Goal: Task Accomplishment & Management: Manage account settings

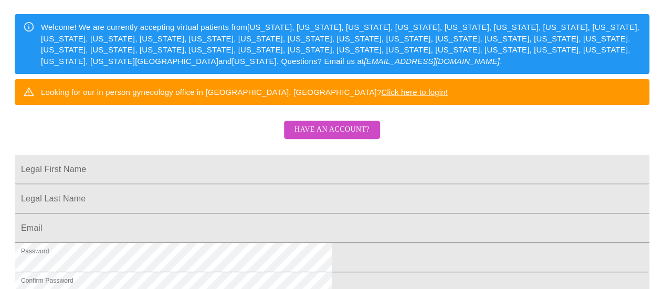
scroll to position [142, 0]
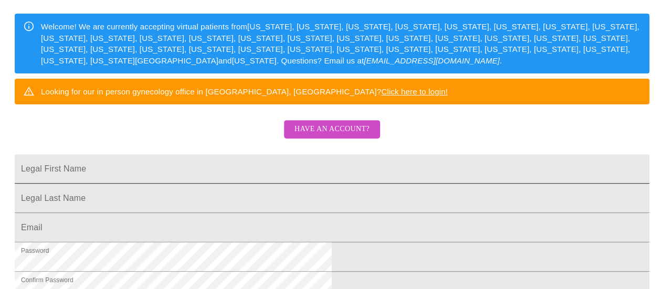
click at [324, 184] on input "Legal First Name" at bounding box center [332, 168] width 635 height 29
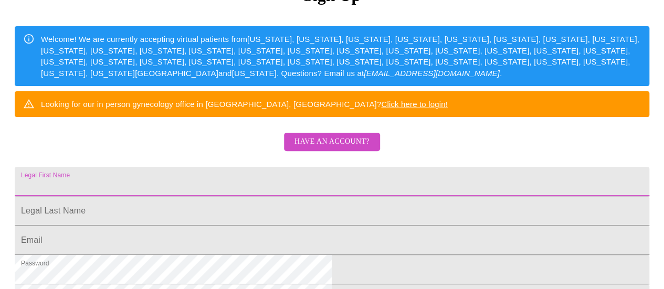
click at [352, 149] on span "Have an account?" at bounding box center [332, 142] width 75 height 13
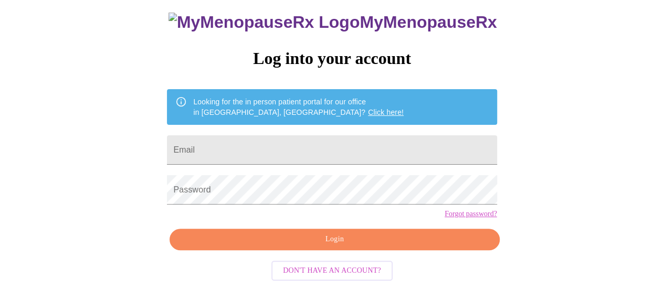
scroll to position [80, 0]
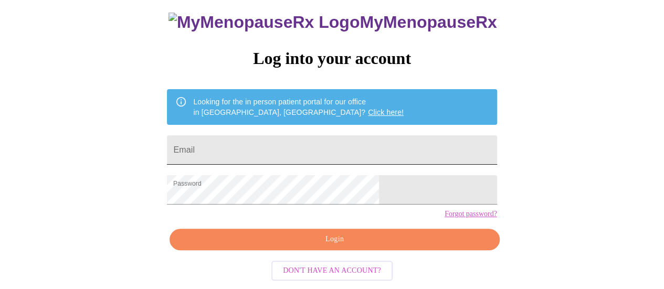
click at [341, 136] on input "Email" at bounding box center [332, 150] width 330 height 29
type input "[EMAIL_ADDRESS][DOMAIN_NAME]"
click at [340, 245] on span "Login" at bounding box center [335, 239] width 306 height 13
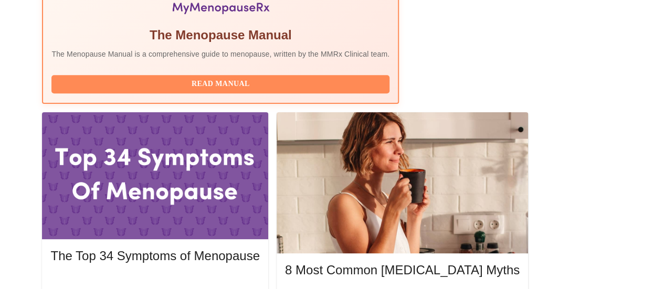
scroll to position [418, 0]
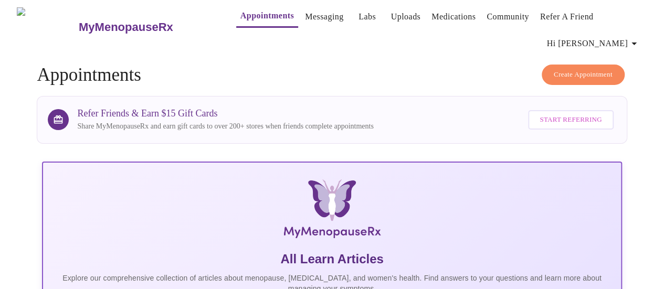
scroll to position [0, 0]
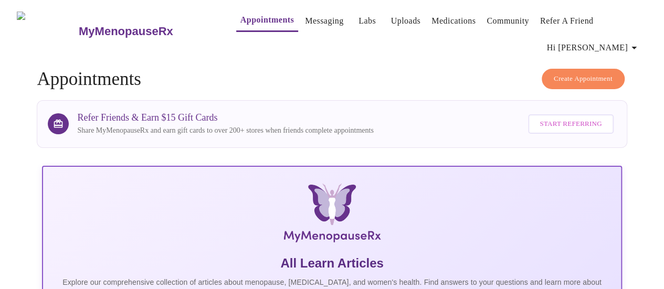
click at [432, 19] on link "Medications" at bounding box center [454, 21] width 44 height 15
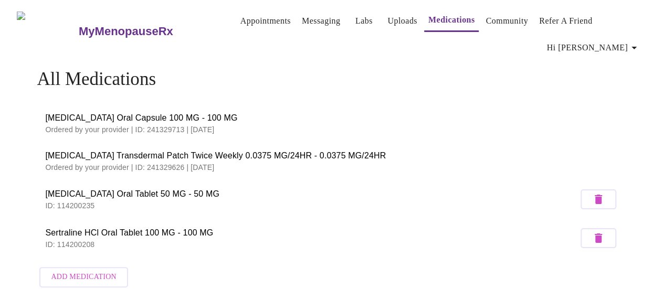
click at [388, 17] on link "Uploads" at bounding box center [403, 21] width 30 height 15
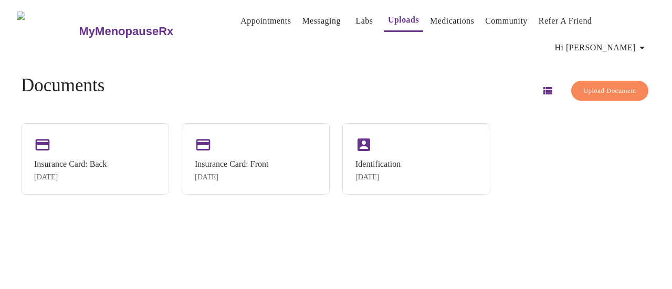
click at [243, 25] on link "Appointments" at bounding box center [266, 21] width 50 height 15
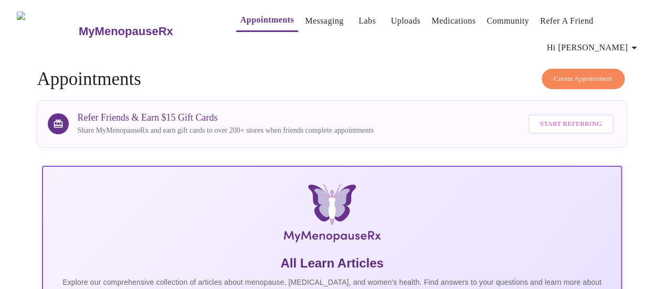
click at [121, 30] on h3 "MyMenopauseRx" at bounding box center [126, 32] width 95 height 14
click at [359, 16] on link "Labs" at bounding box center [367, 21] width 17 height 15
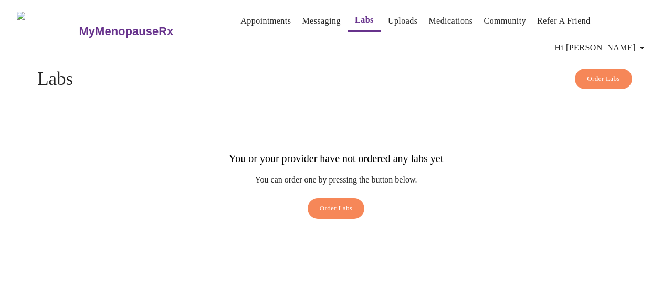
click at [388, 25] on link "Uploads" at bounding box center [403, 21] width 30 height 15
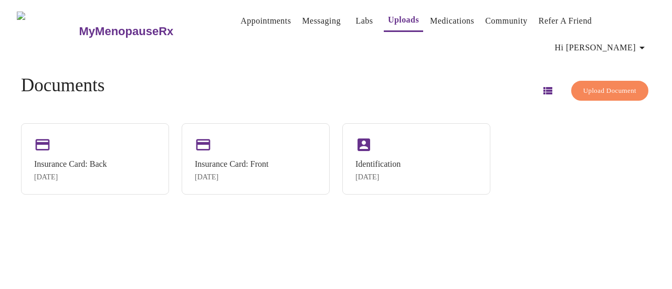
click at [433, 27] on link "Medications" at bounding box center [452, 21] width 44 height 15
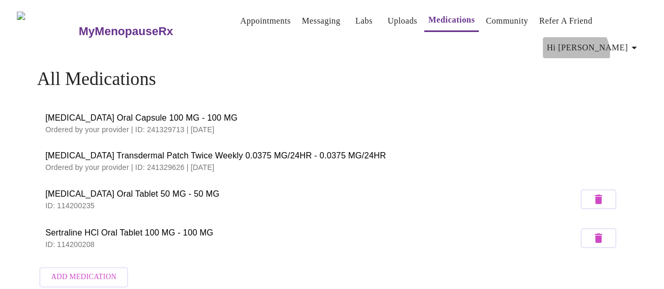
click at [620, 44] on span "Hi [PERSON_NAME]" at bounding box center [593, 47] width 93 height 15
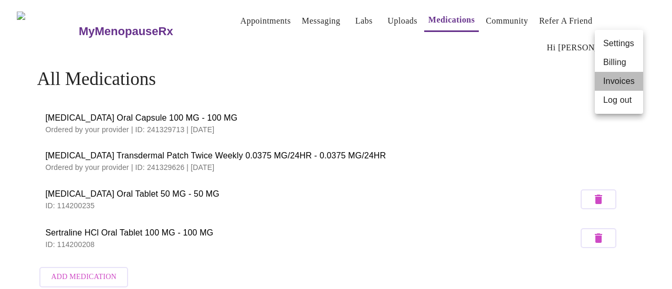
click at [622, 81] on li "Invoices" at bounding box center [619, 81] width 48 height 19
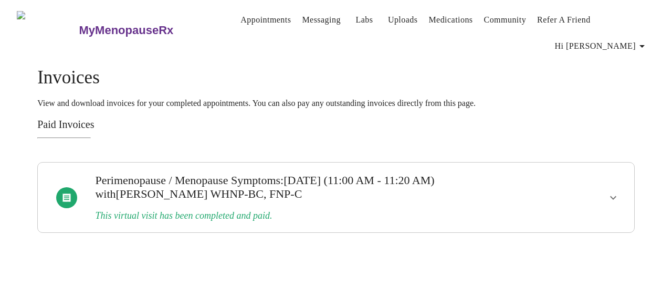
click at [588, 99] on p "View and download invoices for your completed appointments. You can also pay an…" at bounding box center [336, 103] width 598 height 9
click at [621, 39] on span "Hi [PERSON_NAME]" at bounding box center [601, 46] width 93 height 15
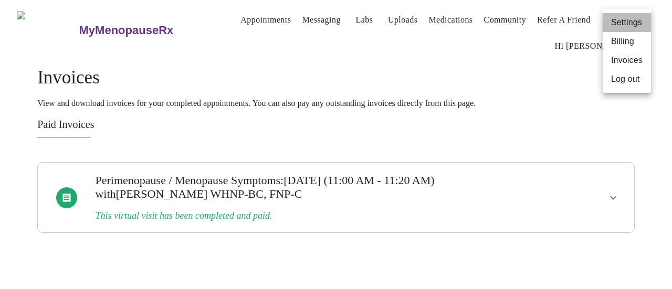
click at [637, 24] on li "Settings" at bounding box center [627, 22] width 48 height 19
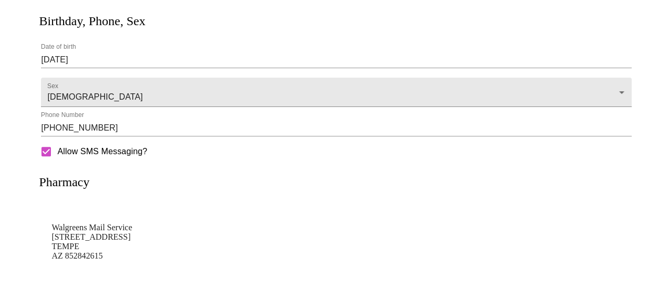
scroll to position [308, 0]
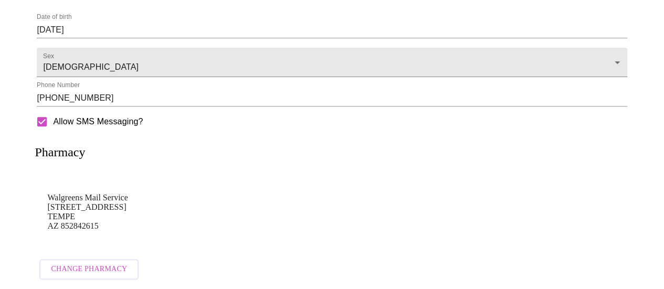
click at [104, 268] on span "Change Pharmacy" at bounding box center [89, 269] width 76 height 13
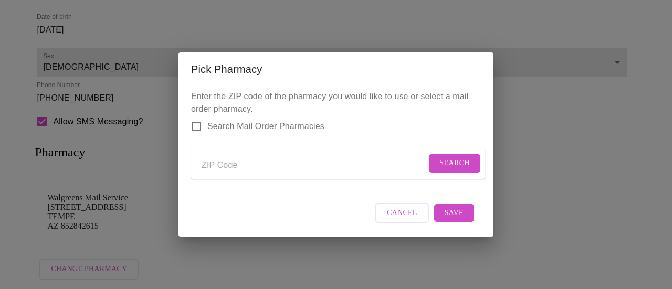
click at [256, 165] on input "Send a message to your care team" at bounding box center [314, 165] width 225 height 17
type input "55372"
click at [457, 158] on span "Search" at bounding box center [455, 163] width 30 height 13
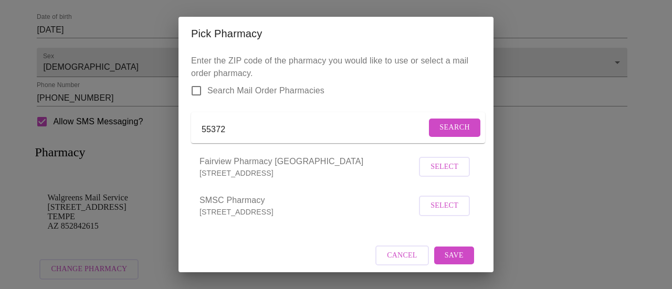
scroll to position [21, 0]
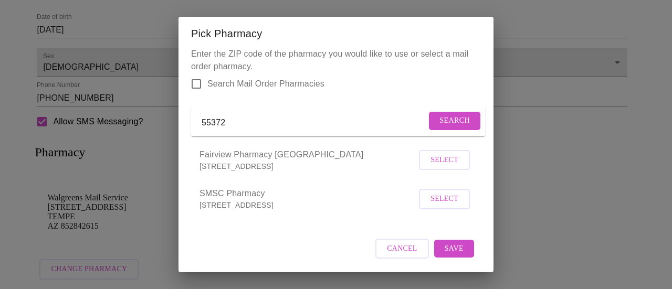
click at [439, 166] on span "Select" at bounding box center [445, 160] width 28 height 13
click at [452, 254] on span "Save" at bounding box center [454, 248] width 19 height 13
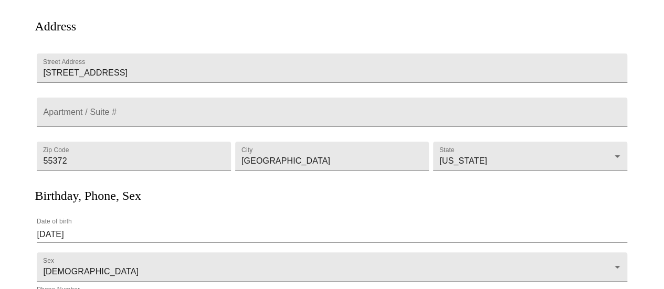
scroll to position [0, 0]
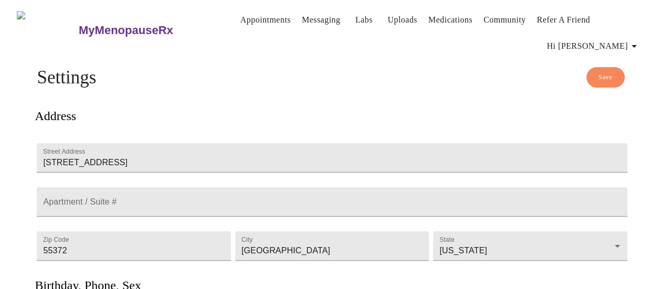
click at [609, 75] on span "Save" at bounding box center [606, 77] width 14 height 12
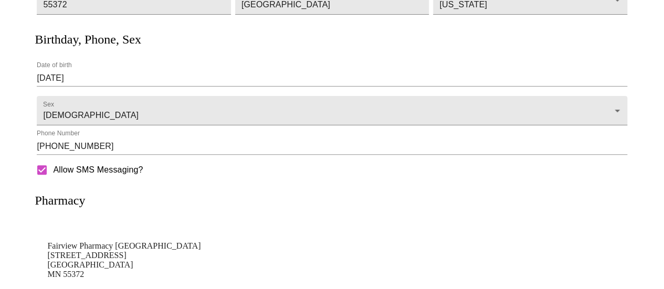
scroll to position [308, 0]
